Goal: Task Accomplishment & Management: Use online tool/utility

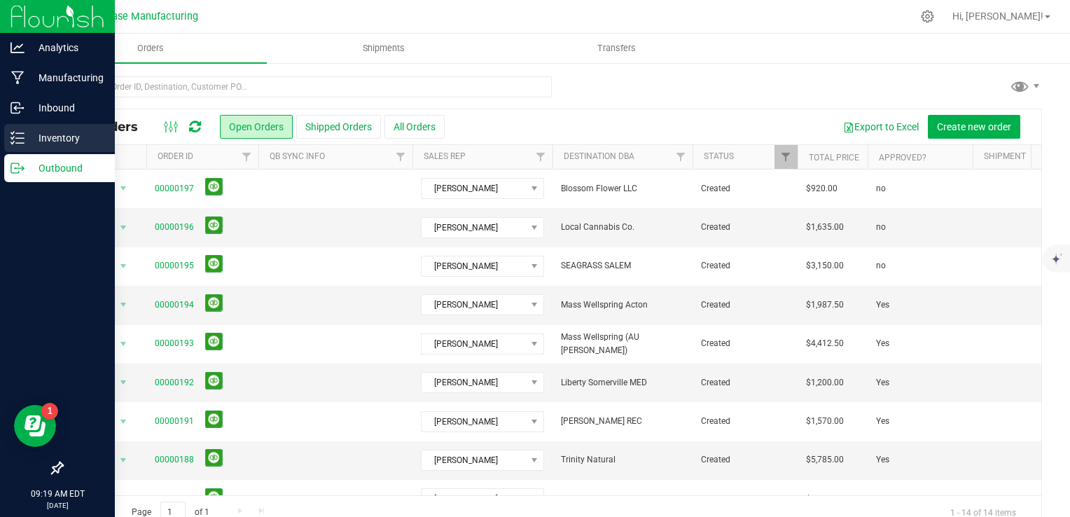
click at [18, 142] on icon at bounding box center [18, 138] width 14 height 14
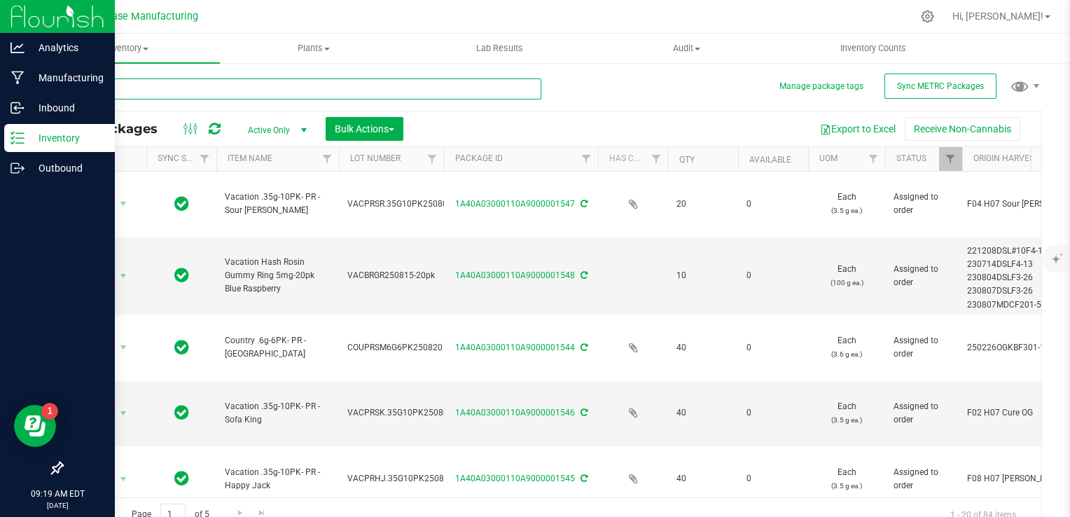
click at [204, 81] on input "text" at bounding box center [302, 88] width 480 height 21
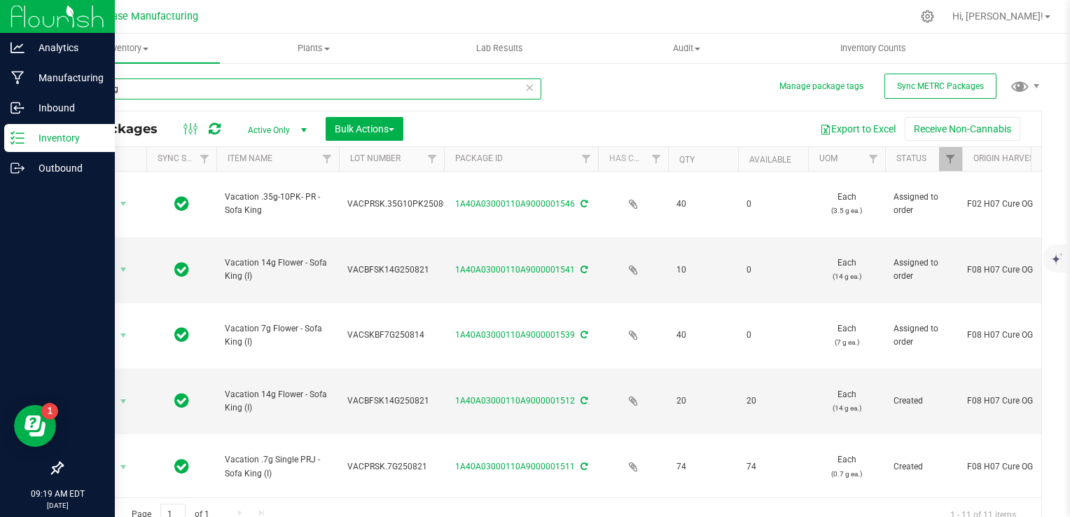
click at [251, 83] on input "sofa king" at bounding box center [302, 88] width 480 height 21
click at [249, 88] on input "sofa king" at bounding box center [302, 88] width 480 height 21
type input "s"
type input "14g flower"
type input "[DATE]"
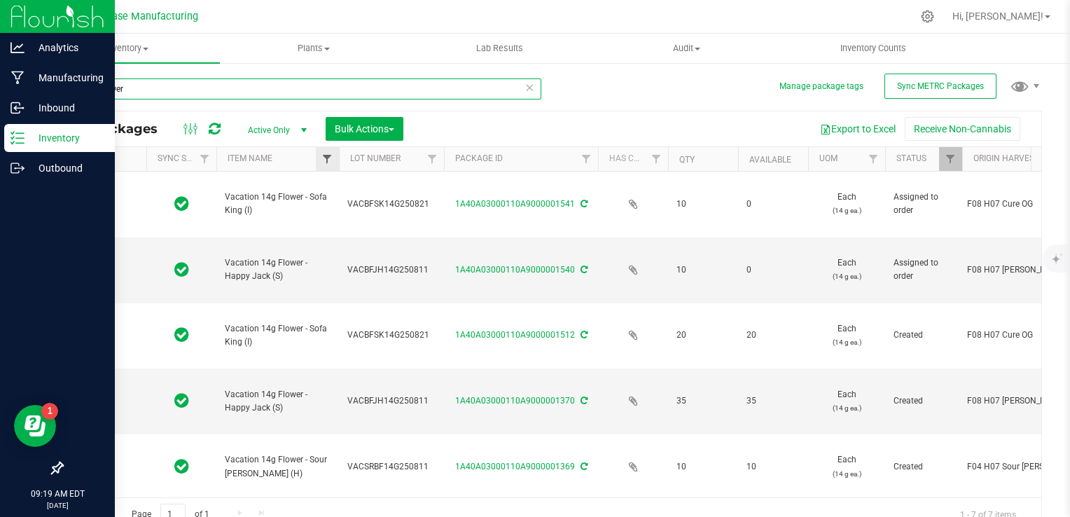
type input "[DATE]"
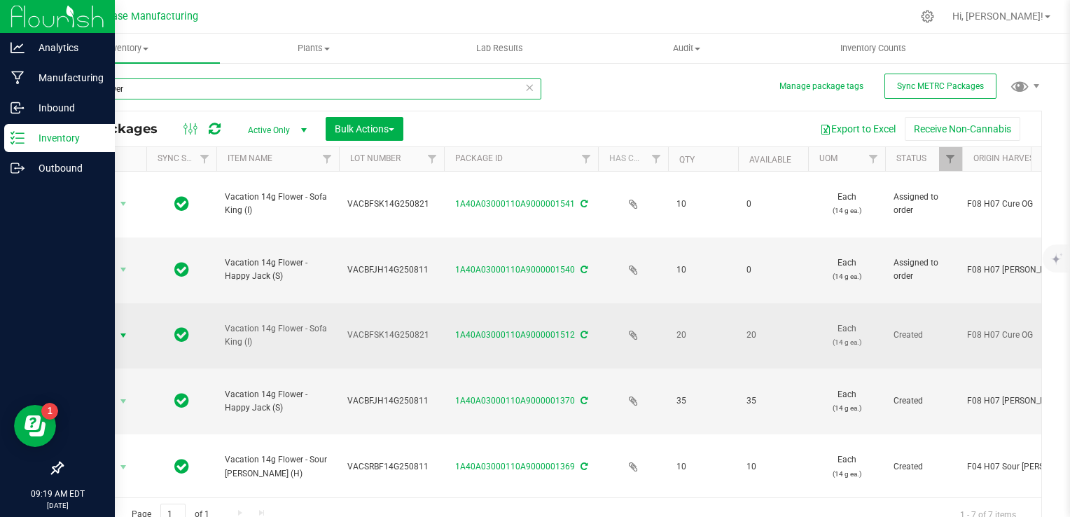
type input "14g flower"
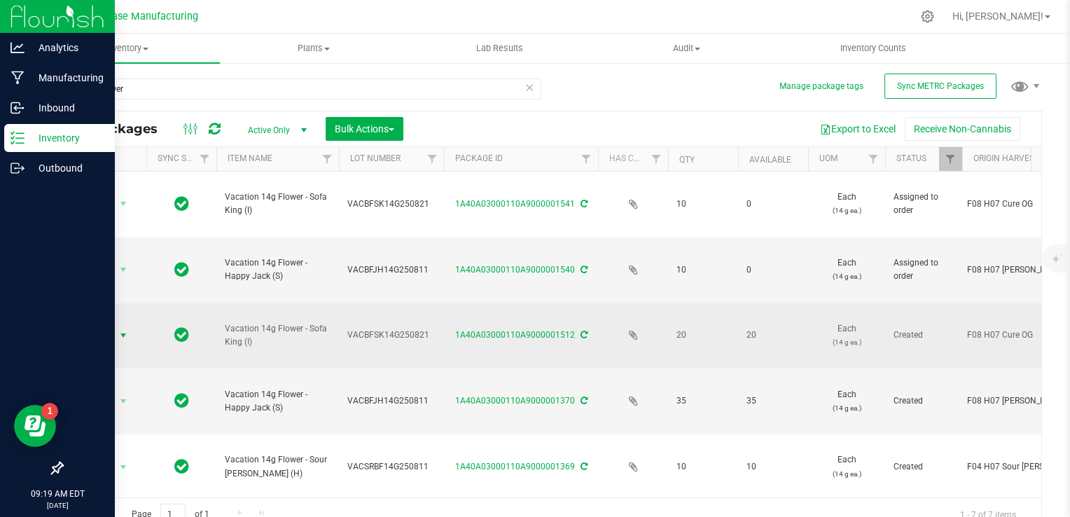
click at [115, 326] on span "select" at bounding box center [124, 336] width 18 height 20
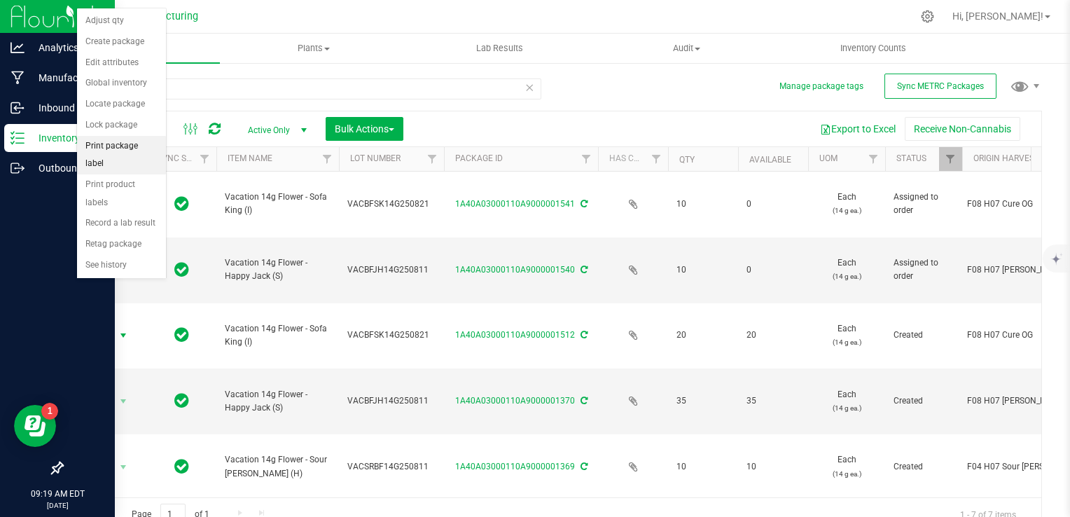
click at [116, 147] on li "Print package label" at bounding box center [121, 155] width 89 height 39
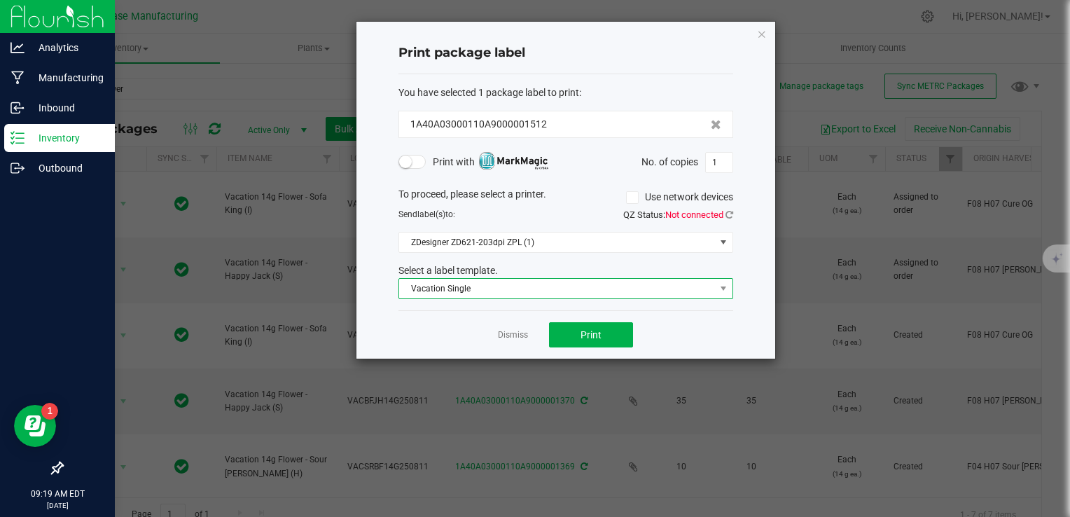
click at [507, 287] on span "Vacation Single" at bounding box center [557, 289] width 316 height 20
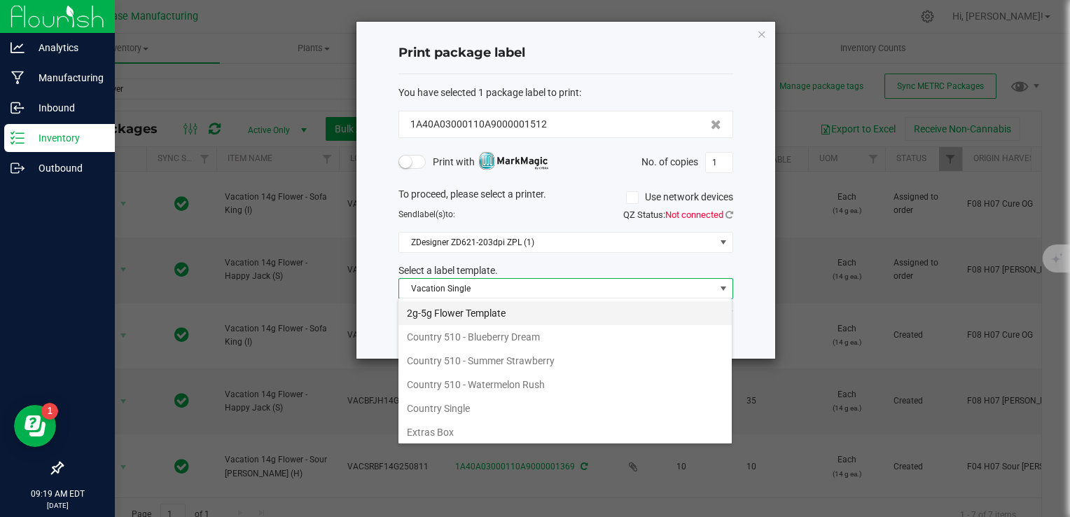
click at [489, 309] on li "2g-5g Flower Template" at bounding box center [565, 313] width 333 height 24
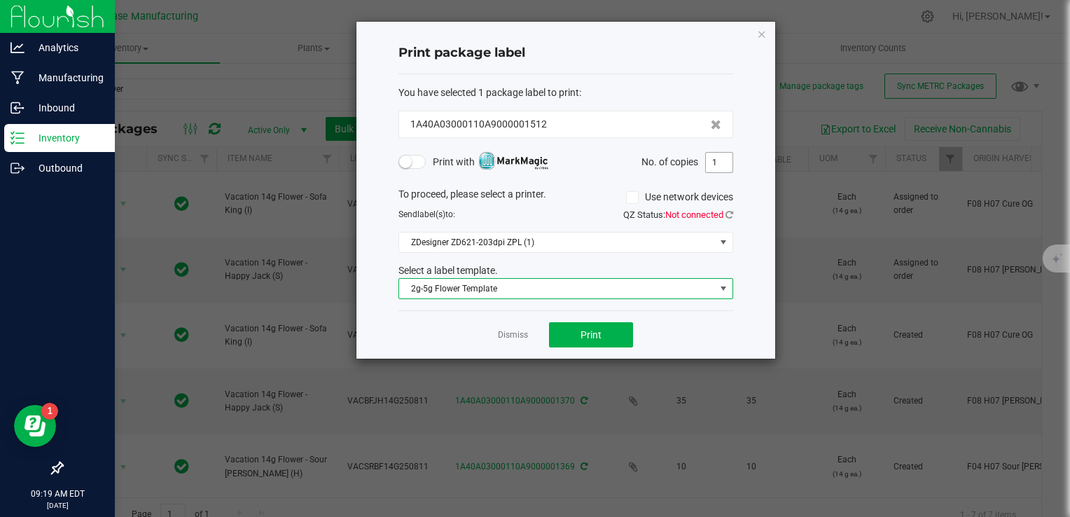
click at [717, 155] on input "1" at bounding box center [719, 163] width 27 height 20
click at [717, 158] on input "1" at bounding box center [719, 163] width 27 height 20
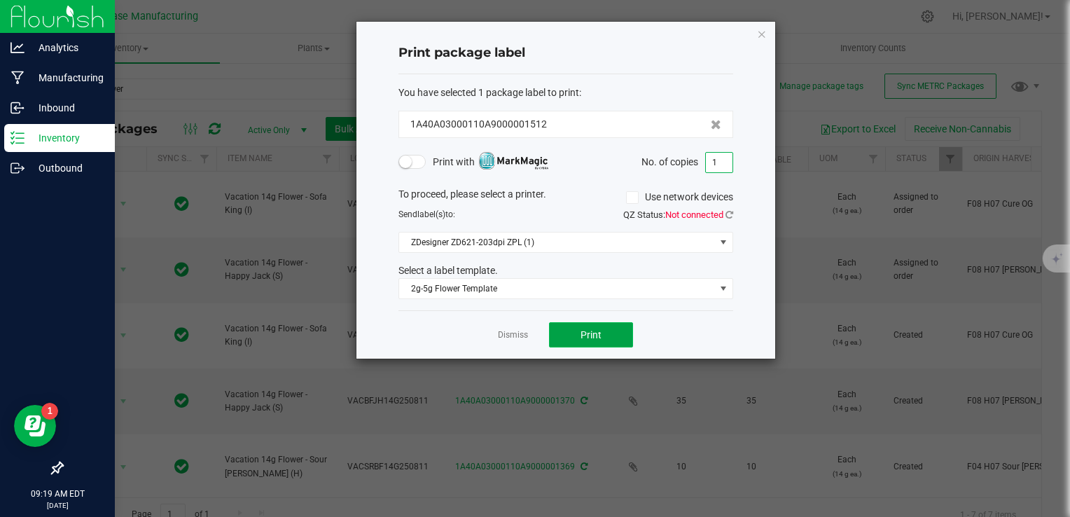
click at [602, 329] on button "Print" at bounding box center [591, 334] width 84 height 25
click at [723, 161] on input "1" at bounding box center [719, 163] width 27 height 20
type input "25"
click at [600, 326] on button "Print" at bounding box center [591, 334] width 84 height 25
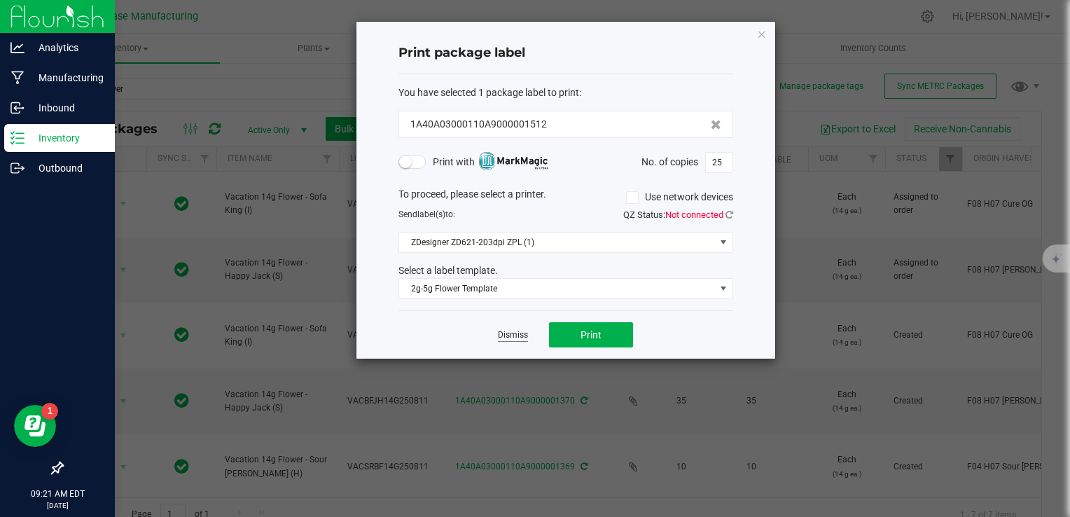
click at [504, 336] on link "Dismiss" at bounding box center [513, 335] width 30 height 12
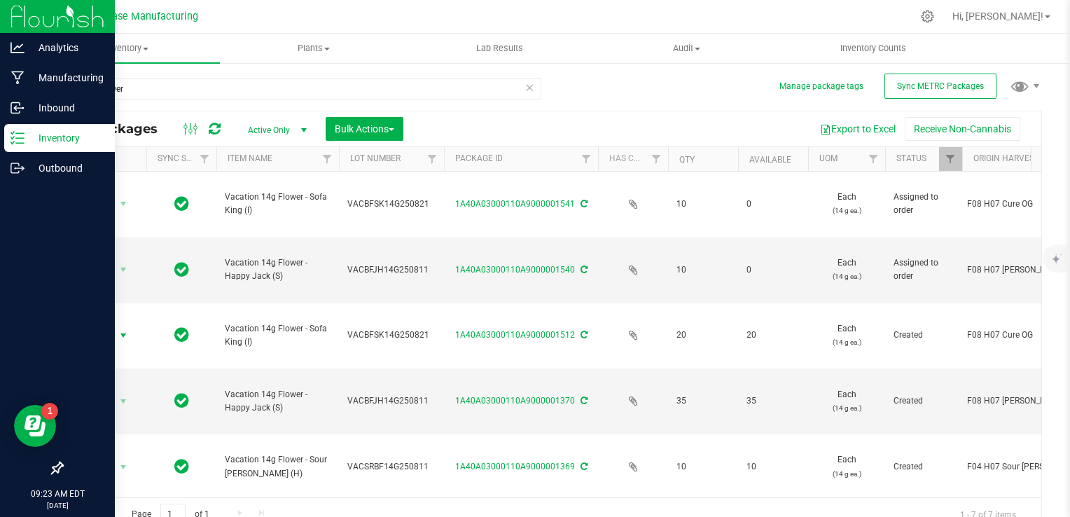
click at [477, 468] on div "Action Action Edit attributes Global inventory Locate package Print package lab…" at bounding box center [551, 335] width 979 height 326
click at [507, 455] on div "Action Action Edit attributes Global inventory Locate package Print package lab…" at bounding box center [551, 335] width 979 height 326
click at [20, 168] on line at bounding box center [20, 168] width 8 height 0
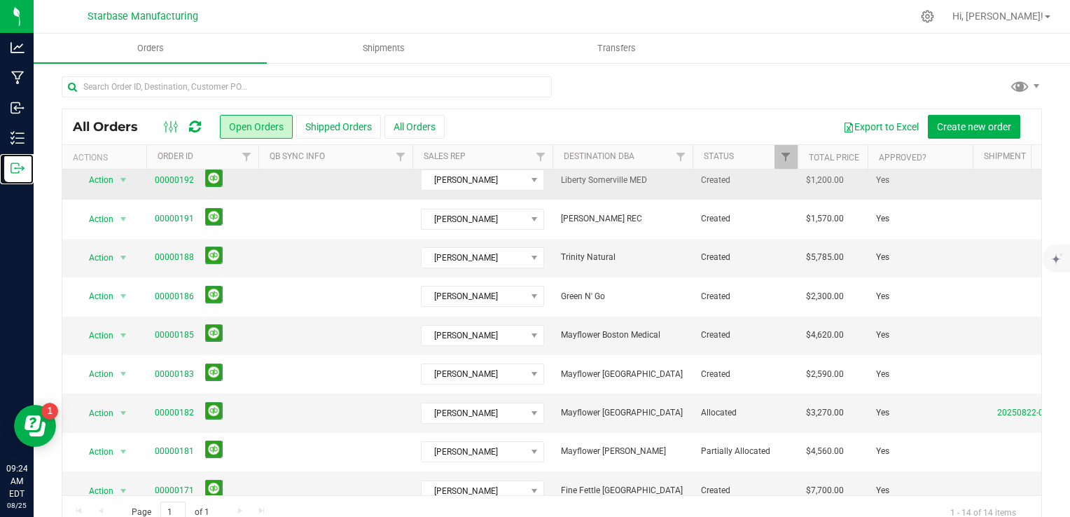
scroll to position [226, 0]
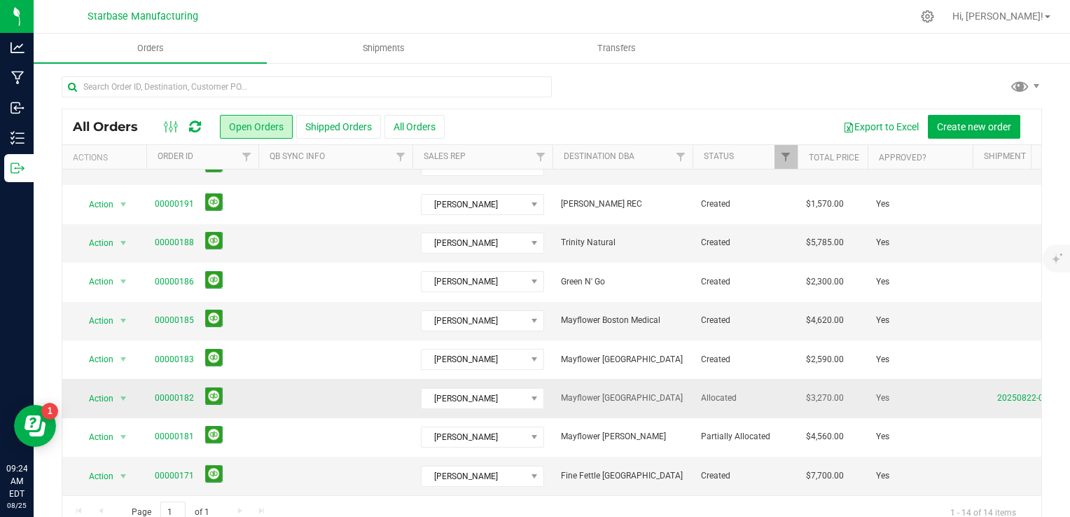
click at [971, 388] on td "Yes" at bounding box center [920, 398] width 105 height 39
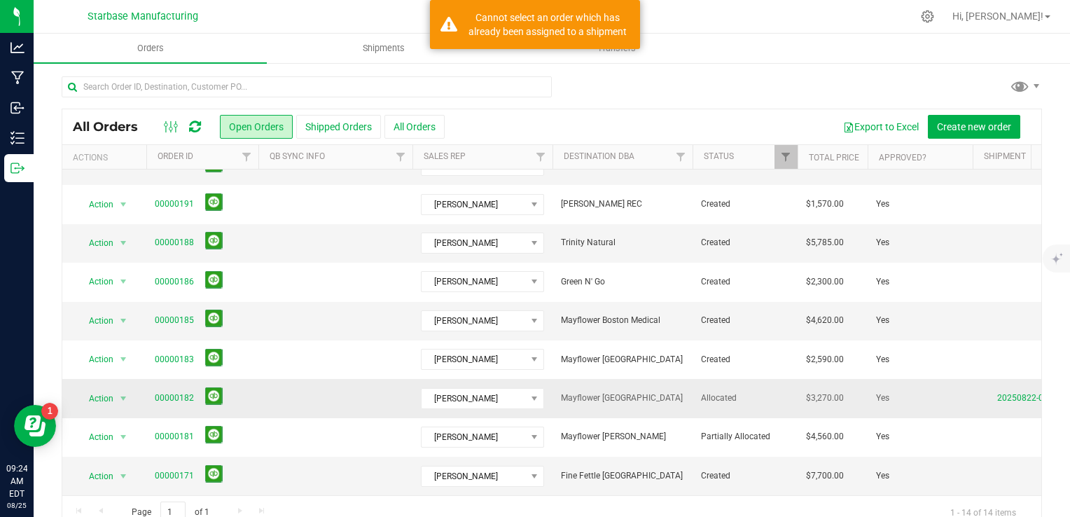
click at [955, 385] on td "Yes" at bounding box center [920, 398] width 105 height 39
click at [1014, 393] on link "20250822-001" at bounding box center [1026, 398] width 56 height 10
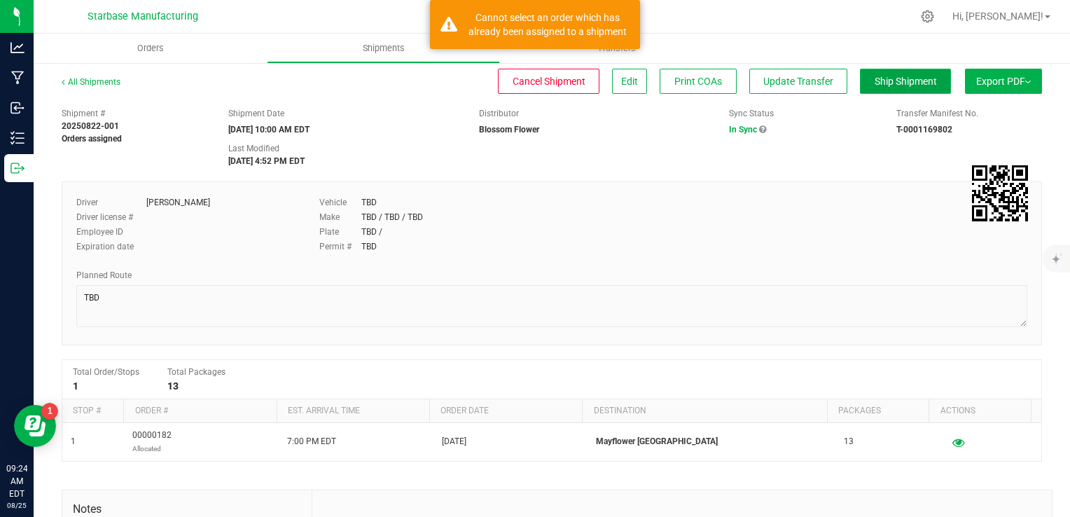
click at [875, 82] on span "Ship Shipment" at bounding box center [906, 81] width 62 height 11
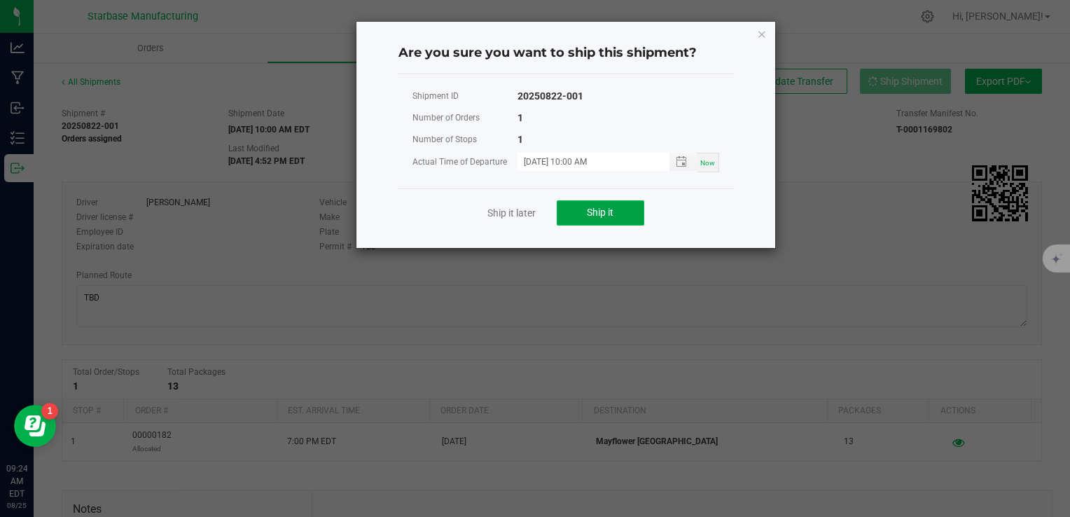
click at [621, 214] on button "Ship it" at bounding box center [601, 212] width 88 height 25
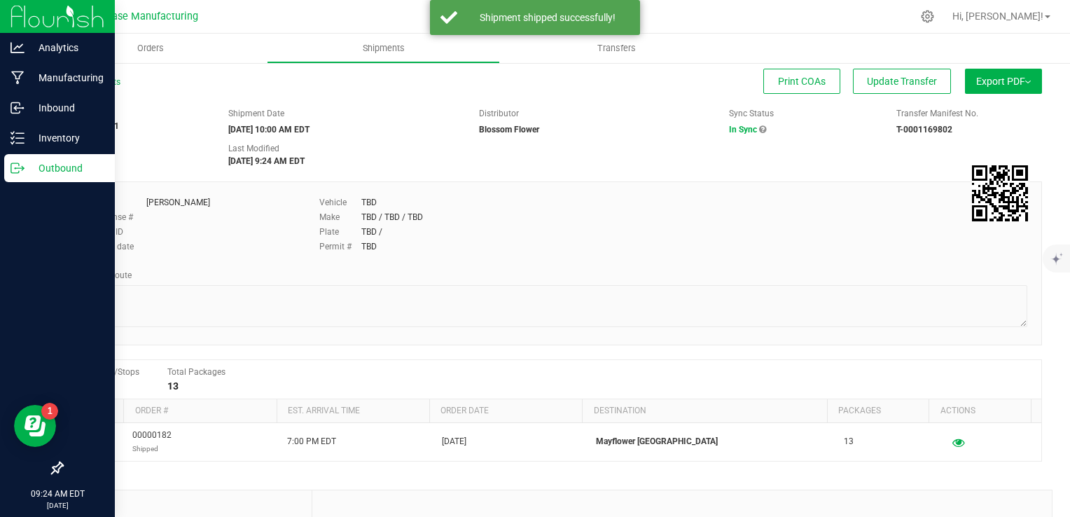
click at [25, 180] on div "Outbound" at bounding box center [59, 168] width 111 height 28
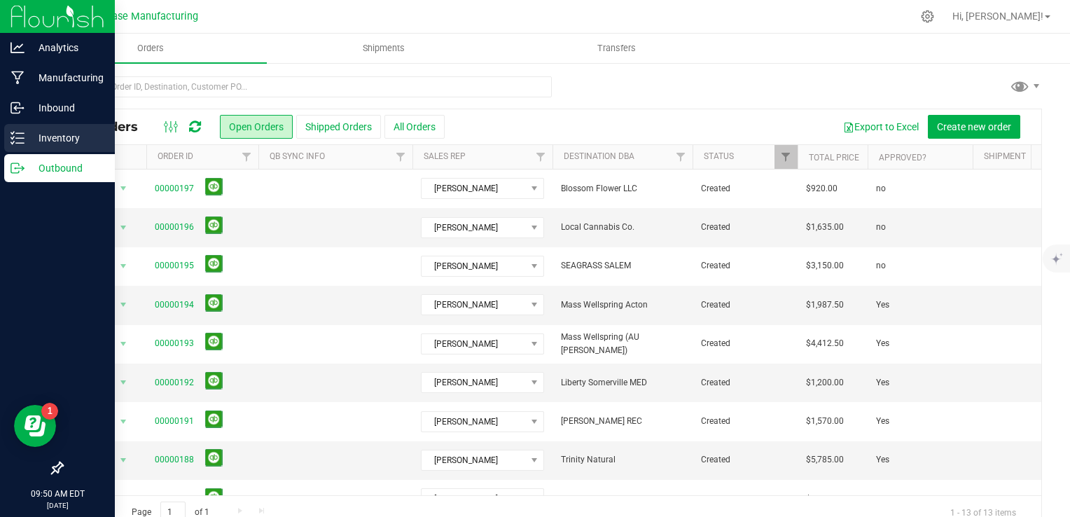
click at [23, 143] on line at bounding box center [20, 143] width 8 height 0
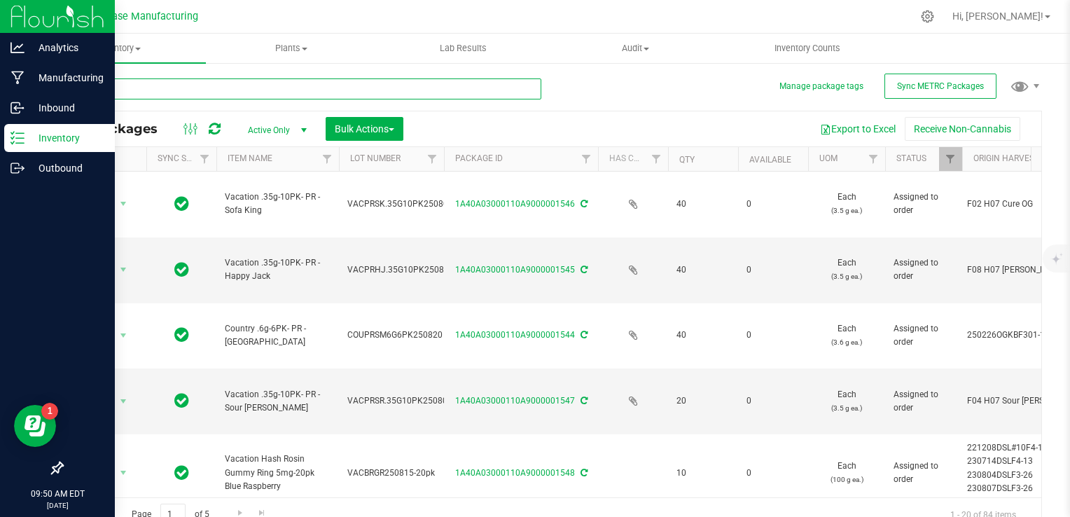
click at [281, 88] on input "text" at bounding box center [302, 88] width 480 height 21
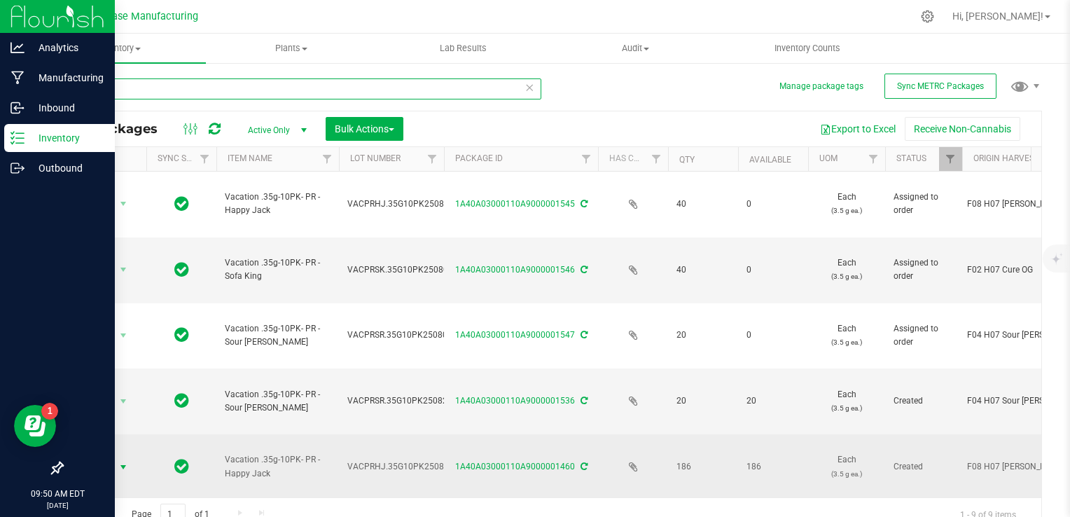
type input "10pk"
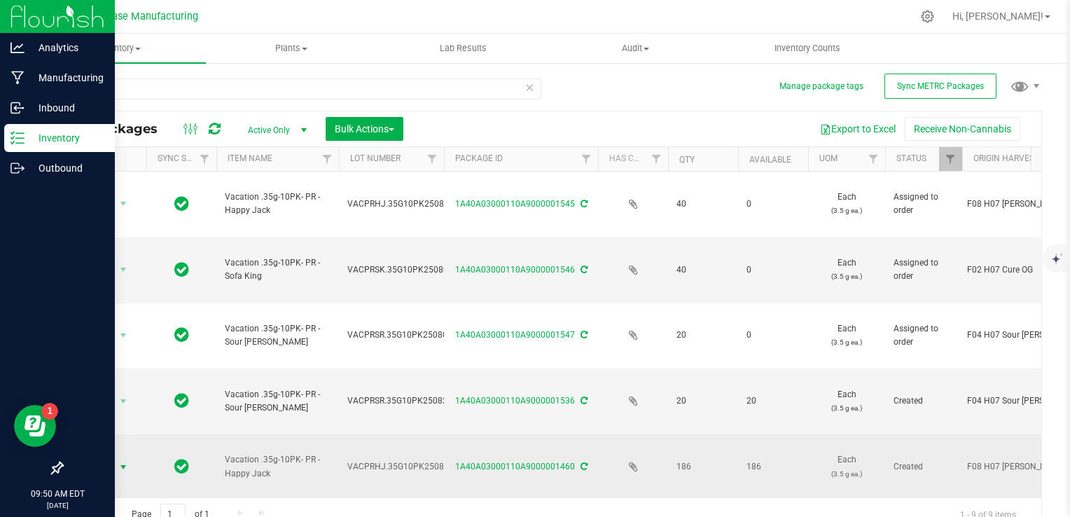
click at [127, 462] on span "select" at bounding box center [123, 467] width 11 height 11
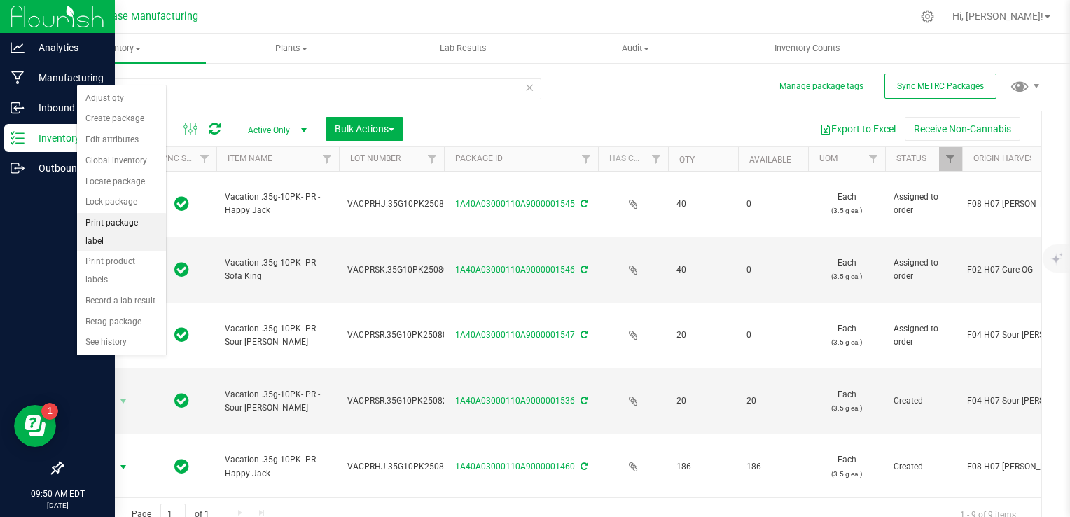
click at [123, 221] on li "Print package label" at bounding box center [121, 232] width 89 height 39
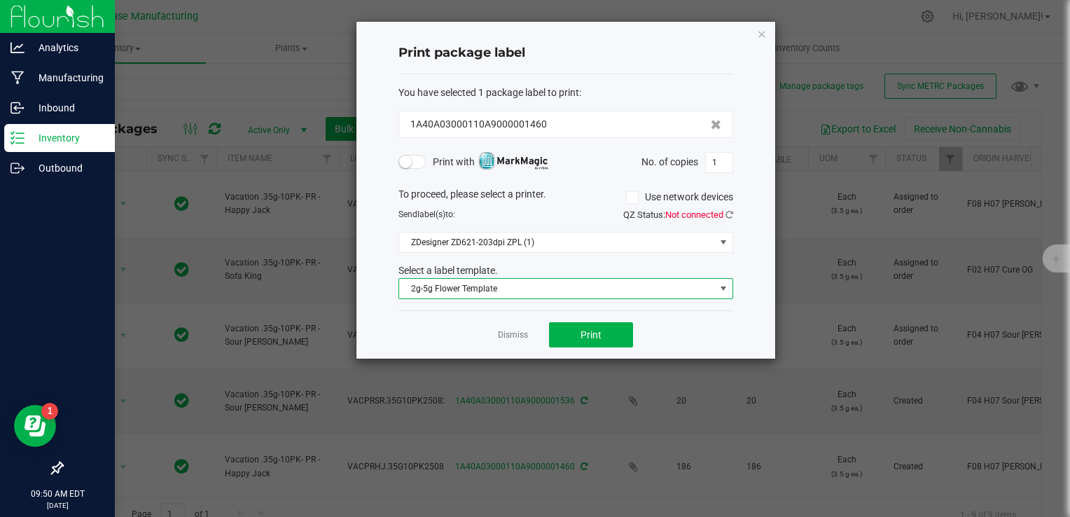
click at [500, 288] on span "2g-5g Flower Template" at bounding box center [557, 289] width 316 height 20
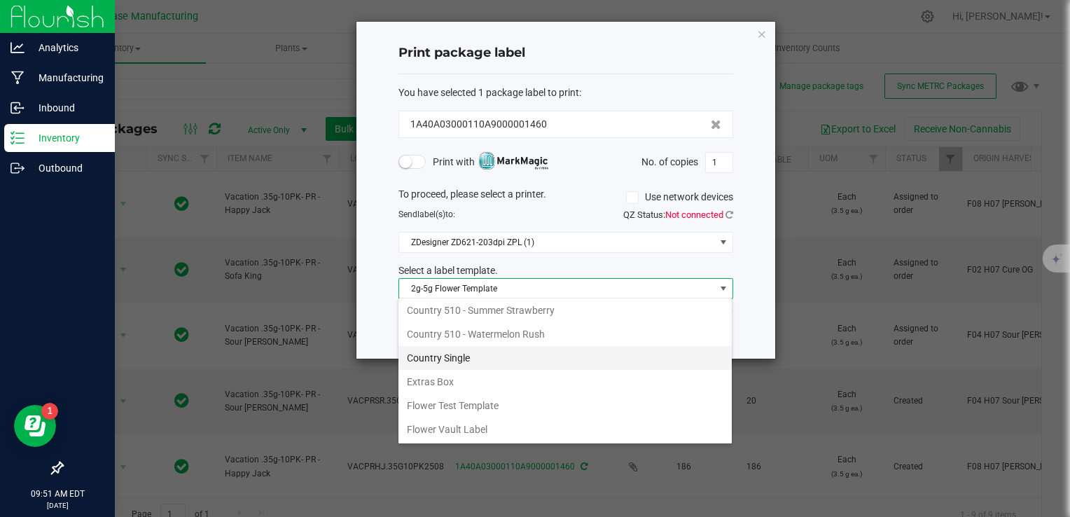
scroll to position [140, 0]
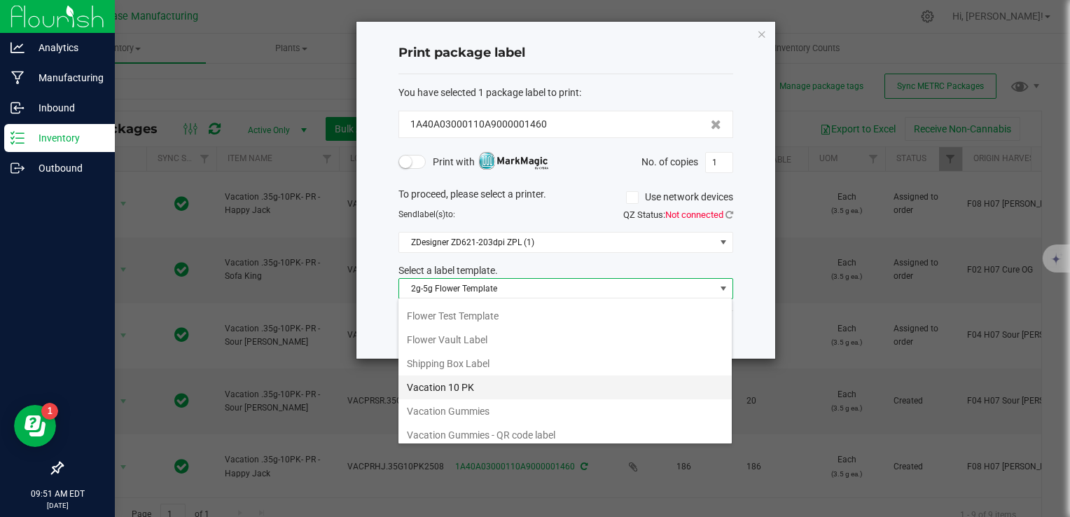
click at [499, 391] on li "Vacation 10 PK" at bounding box center [565, 387] width 333 height 24
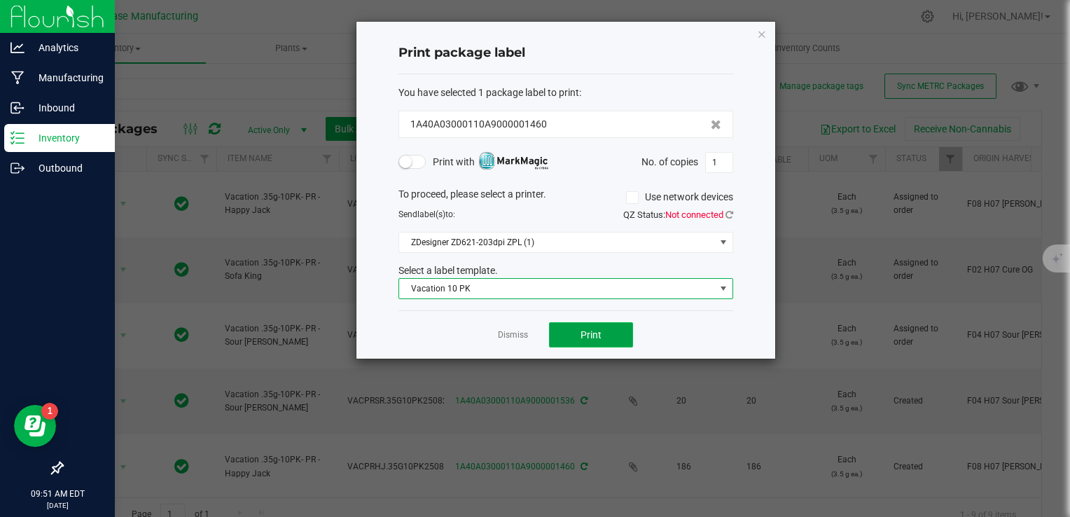
click at [609, 333] on button "Print" at bounding box center [591, 334] width 84 height 25
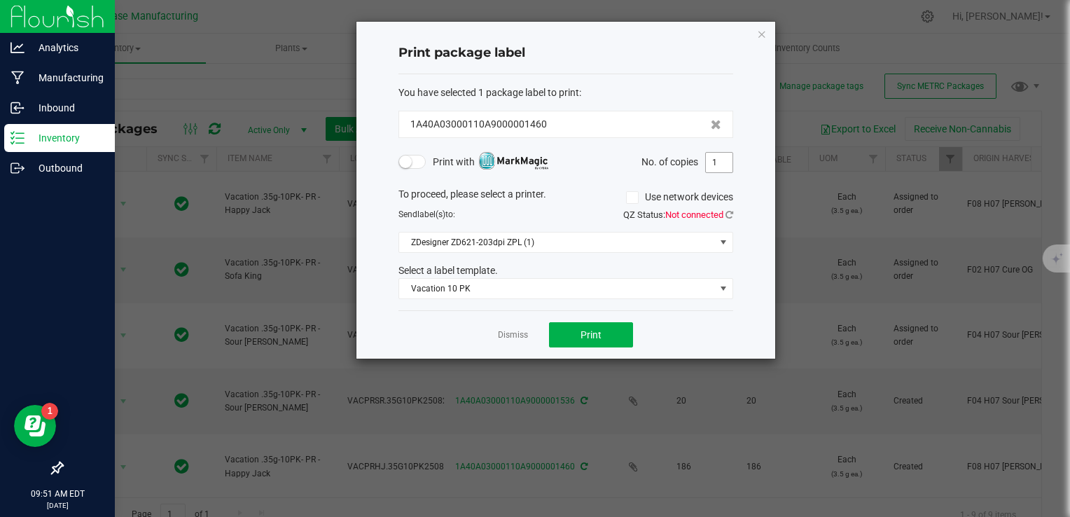
click at [725, 162] on input "1" at bounding box center [719, 163] width 27 height 20
type input "30"
click at [581, 332] on span "Print" at bounding box center [591, 334] width 21 height 11
click at [523, 340] on link "Dismiss" at bounding box center [513, 335] width 30 height 12
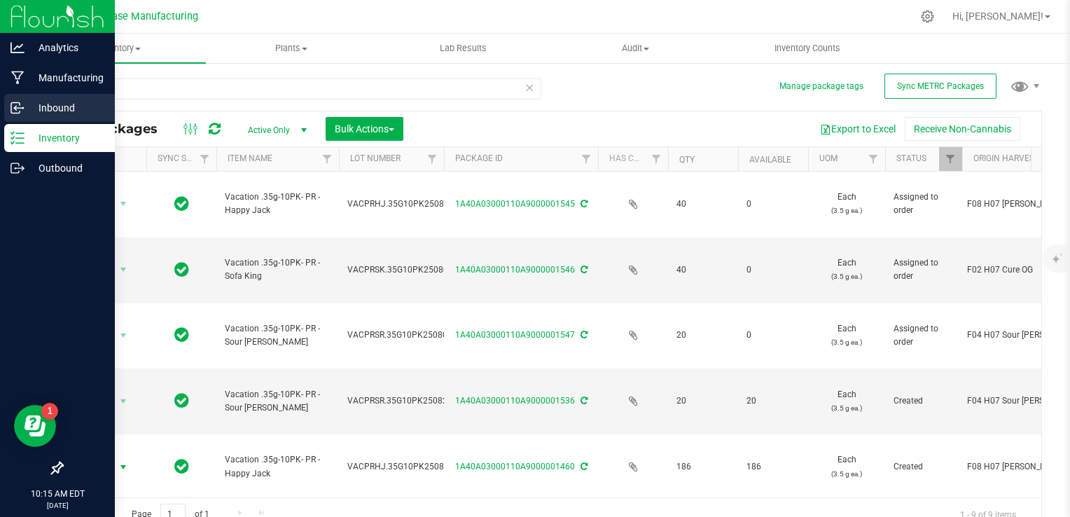
click at [56, 110] on p "Inbound" at bounding box center [67, 107] width 84 height 17
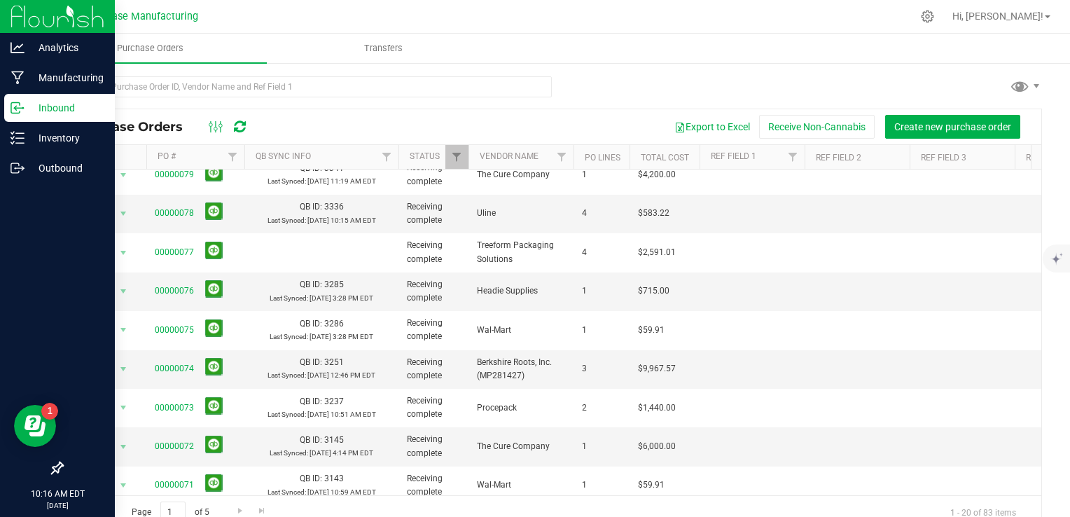
scroll to position [470, 0]
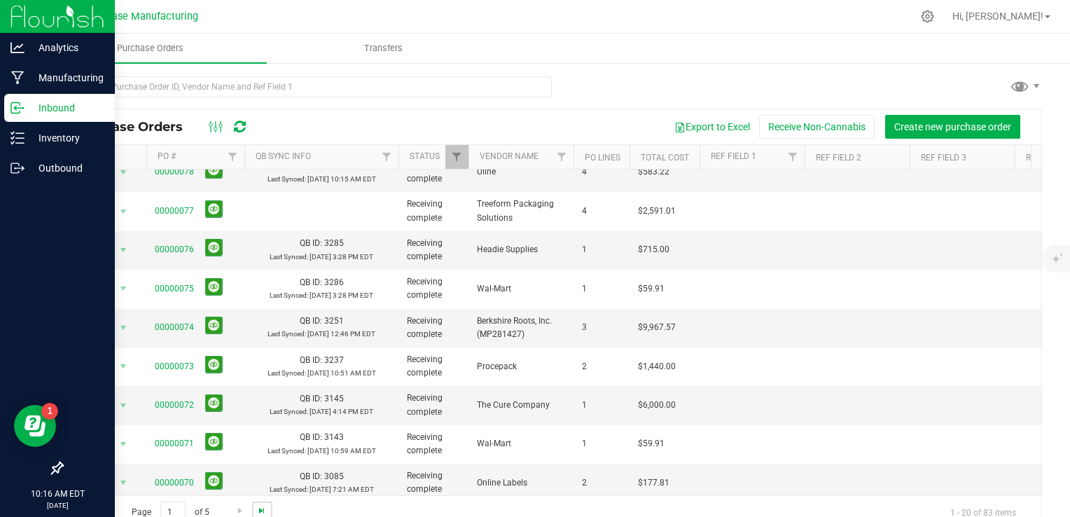
click at [256, 509] on span "Go to the last page" at bounding box center [261, 510] width 11 height 11
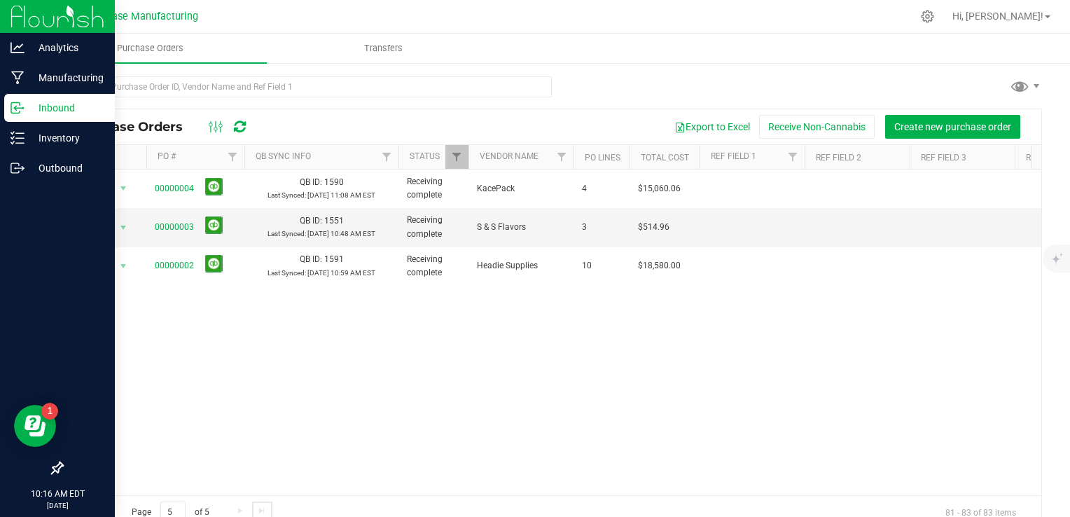
scroll to position [25, 0]
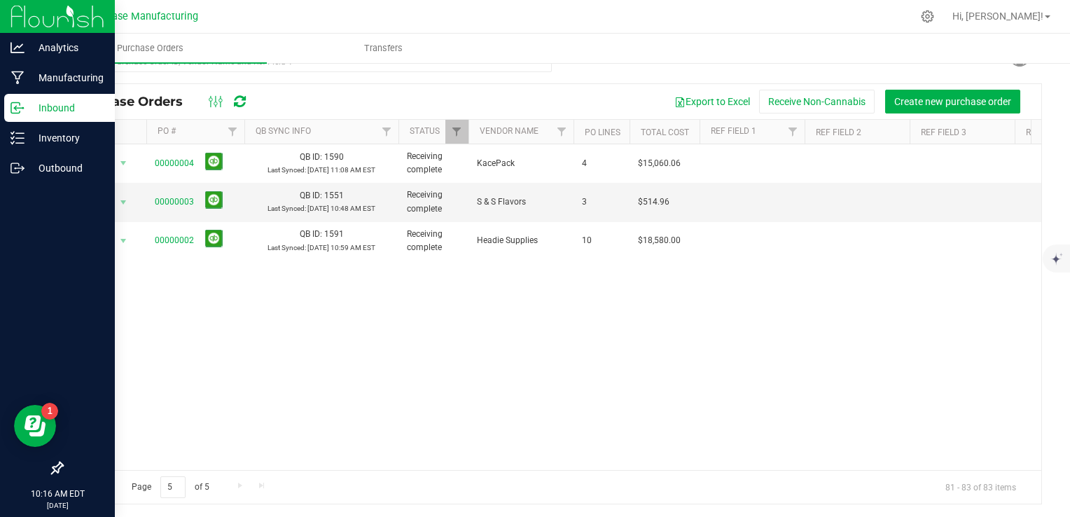
click at [100, 483] on span "Go to the previous page" at bounding box center [100, 485] width 11 height 11
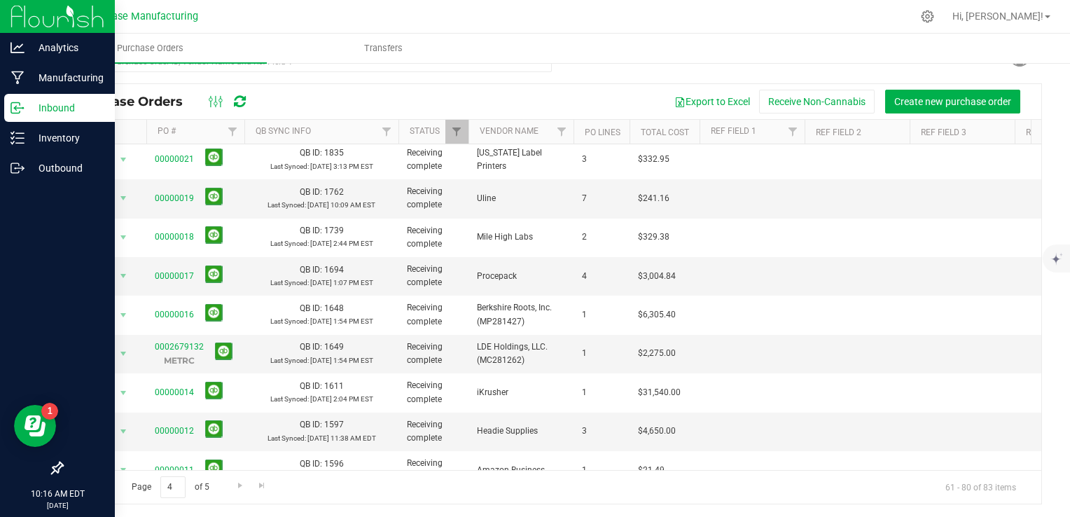
scroll to position [247, 0]
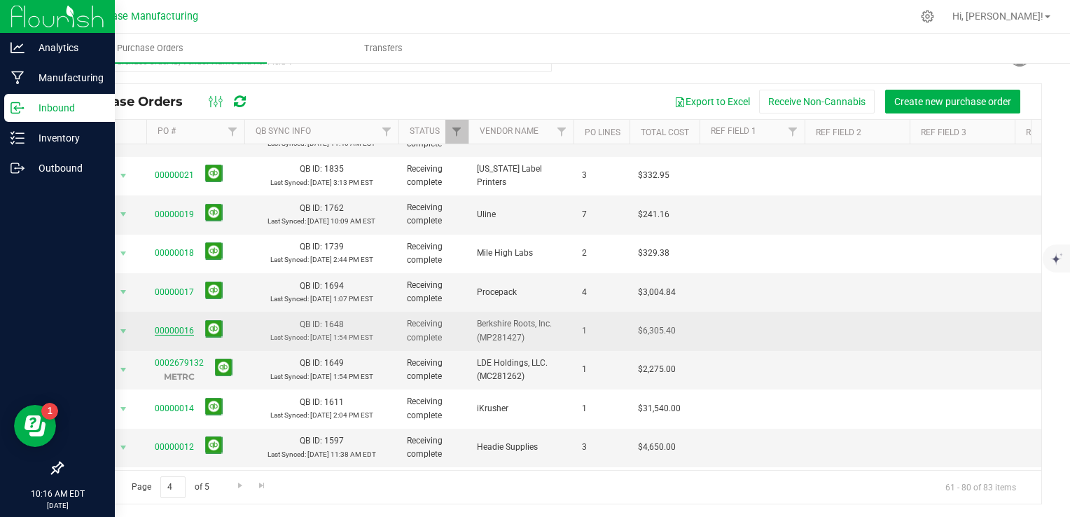
click at [171, 326] on link "00000016" at bounding box center [174, 331] width 39 height 10
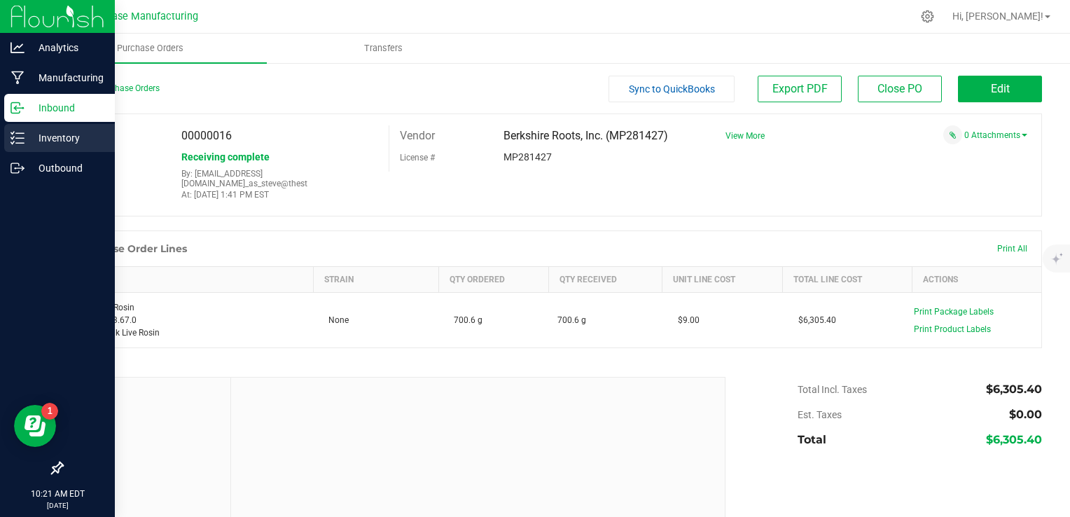
click at [29, 143] on p "Inventory" at bounding box center [67, 138] width 84 height 17
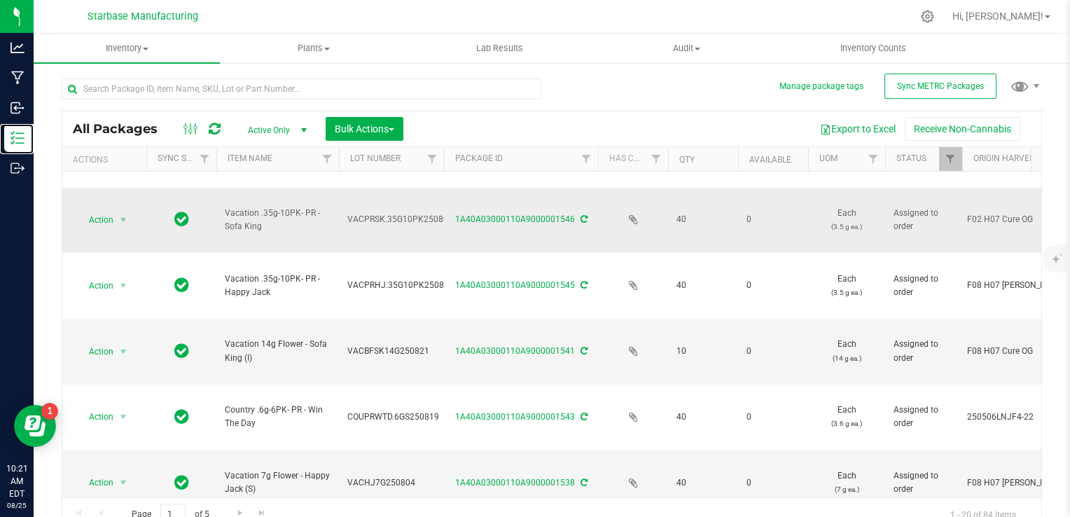
scroll to position [210, 0]
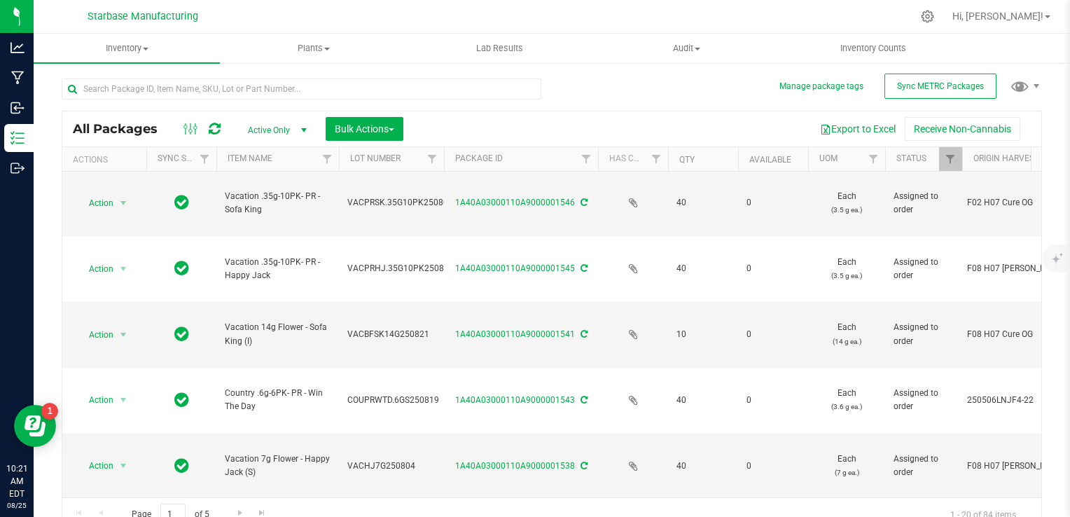
drag, startPoint x: 315, startPoint y: 399, endPoint x: 240, endPoint y: 388, distance: 75.7
drag, startPoint x: 240, startPoint y: 388, endPoint x: 247, endPoint y: 399, distance: 13.2
copy span "Vacation .7g Single PRJ"
click at [268, 92] on input "text" at bounding box center [302, 88] width 480 height 21
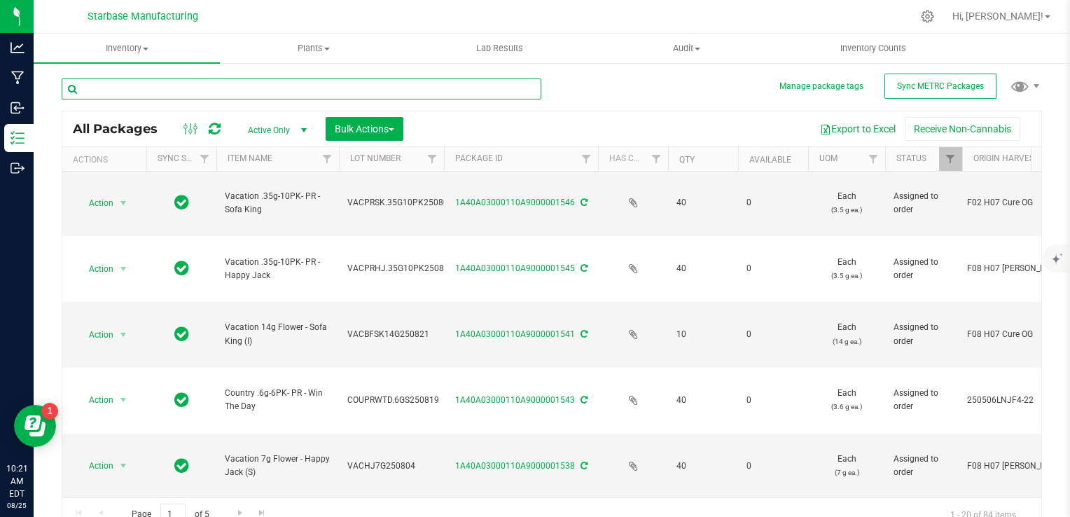
paste input "Vacation .7g Single PRJ"
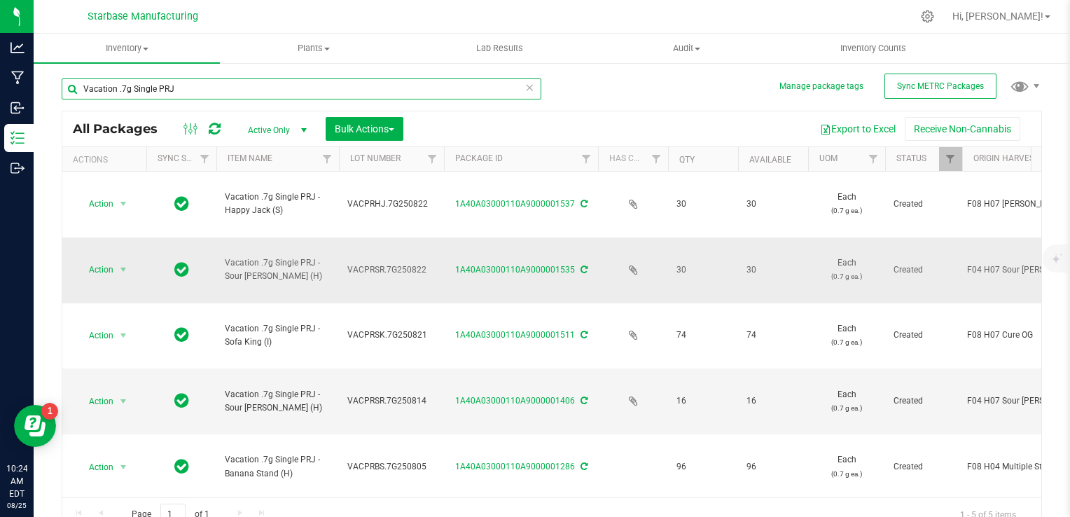
type input "Vacation .7g Single PRJ"
